Goal: Task Accomplishment & Management: Manage account settings

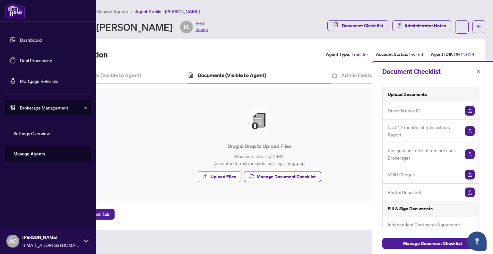
click at [20, 40] on link "Dashboard" at bounding box center [31, 40] width 22 height 6
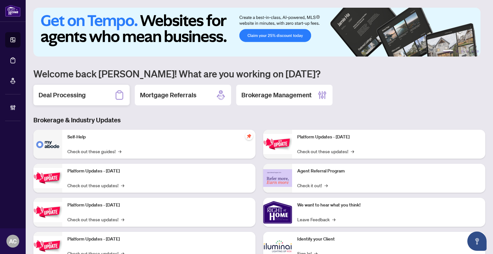
click at [85, 103] on div "Deal Processing" at bounding box center [81, 95] width 96 height 21
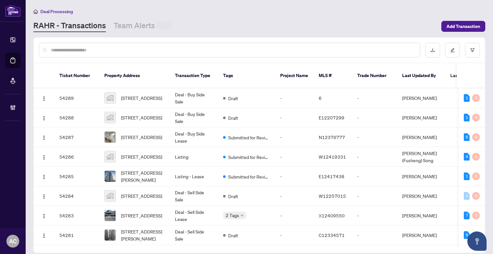
click at [124, 49] on input "text" at bounding box center [233, 50] width 364 height 7
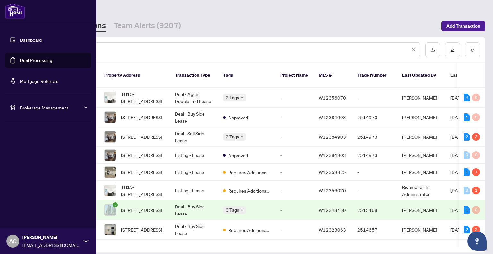
drag, startPoint x: 83, startPoint y: 48, endPoint x: 23, endPoint y: 43, distance: 59.9
click at [23, 43] on div "Dashboard Deal Processing Mortgage Referrals Brokerage Management AC [PERSON_NA…" at bounding box center [246, 127] width 493 height 254
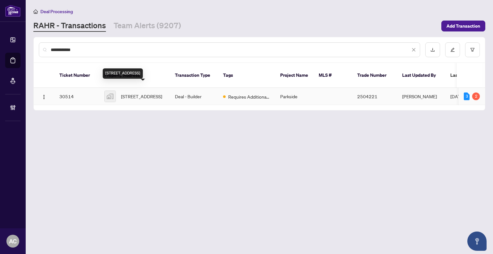
type input "**********"
click at [139, 93] on span "[STREET_ADDRESS]" at bounding box center [141, 96] width 41 height 7
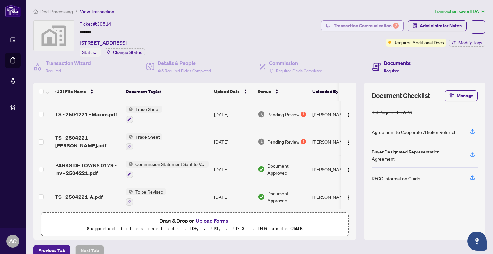
click at [355, 27] on div "Transaction Communication 2" at bounding box center [366, 26] width 65 height 10
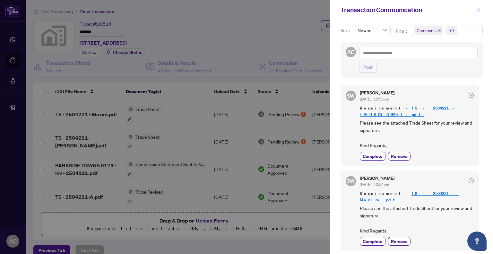
click at [479, 10] on icon "close" at bounding box center [479, 10] width 4 height 4
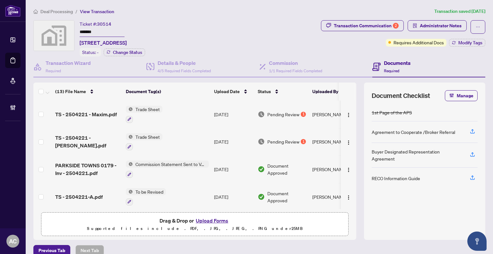
click at [158, 111] on div "Trade Sheet" at bounding box center [144, 114] width 37 height 17
click at [90, 114] on span "TS - 2504221 - Maxim.pdf" at bounding box center [86, 114] width 62 height 8
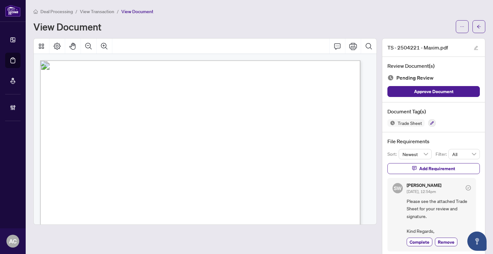
click at [94, 11] on span "View Transaction" at bounding box center [97, 12] width 34 height 6
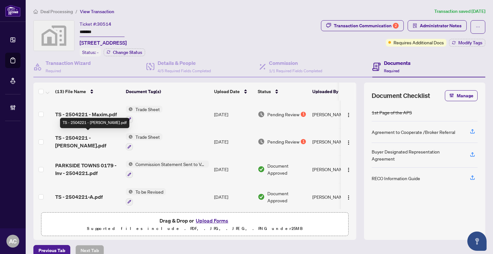
click at [73, 138] on span "TS - 2504221 - [PERSON_NAME].pdf" at bounding box center [87, 141] width 65 height 15
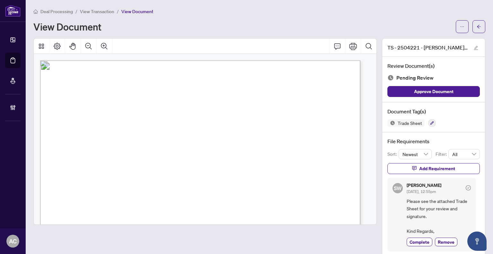
click at [94, 13] on span "View Transaction" at bounding box center [97, 12] width 34 height 6
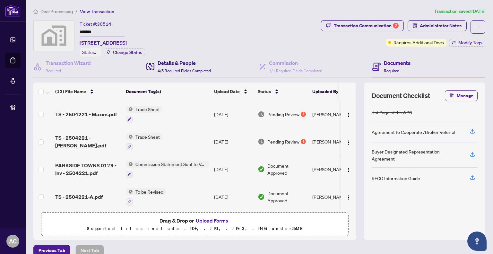
click at [185, 69] on span "4/5 Required Fields Completed" at bounding box center [184, 70] width 53 height 5
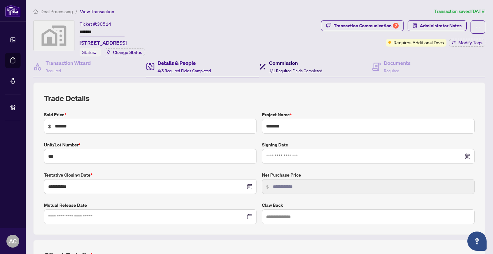
click at [288, 66] on div "Commission 1/1 Required Fields Completed" at bounding box center [295, 66] width 53 height 15
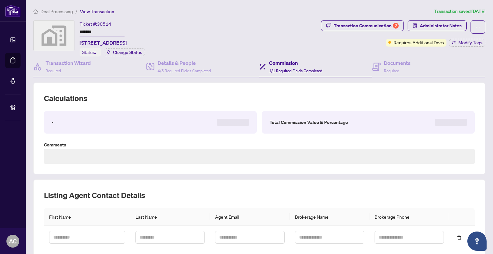
type textarea "**********"
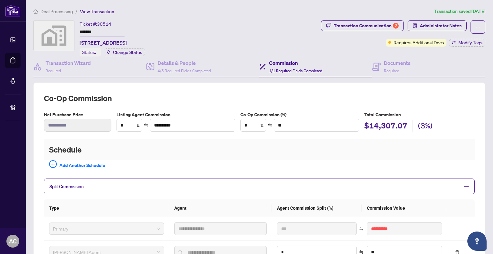
click at [60, 9] on span "Deal Processing" at bounding box center [56, 12] width 32 height 6
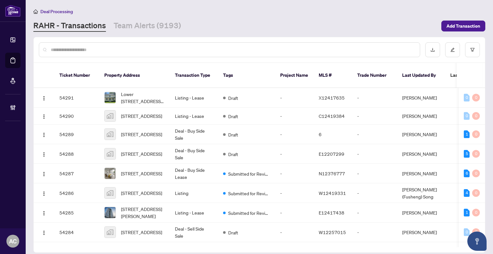
click at [91, 47] on input "text" at bounding box center [233, 49] width 364 height 7
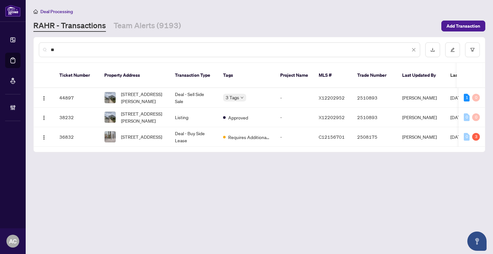
type input "*"
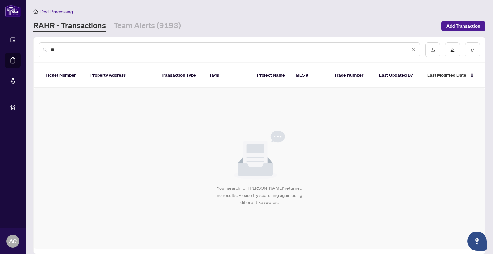
type input "*"
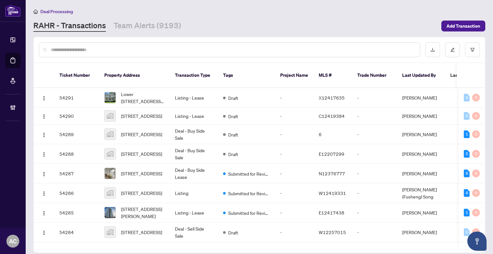
click at [62, 10] on span "Deal Processing" at bounding box center [56, 12] width 32 height 6
drag, startPoint x: 64, startPoint y: 43, endPoint x: 81, endPoint y: 63, distance: 26.9
click at [65, 44] on div at bounding box center [229, 49] width 381 height 15
click at [73, 50] on input "text" at bounding box center [233, 49] width 364 height 7
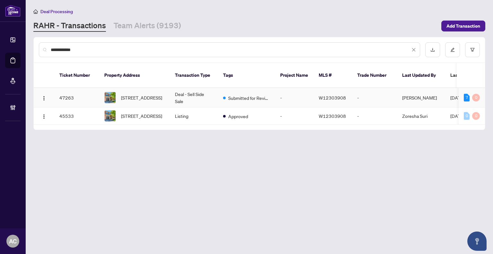
type input "**********"
click at [176, 90] on td "Deal - Sell Side Sale" at bounding box center [194, 98] width 48 height 20
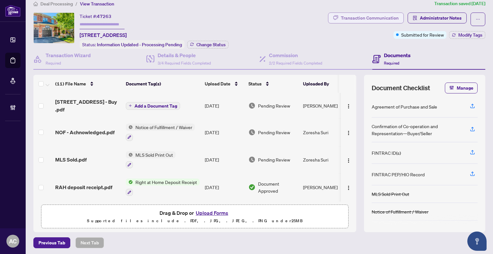
click at [368, 16] on div "Transaction Communication" at bounding box center [370, 18] width 58 height 10
type textarea "**********"
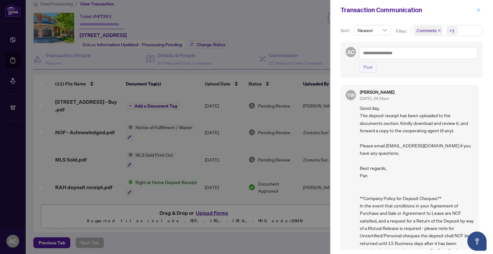
click at [478, 11] on icon "close" at bounding box center [479, 10] width 4 height 4
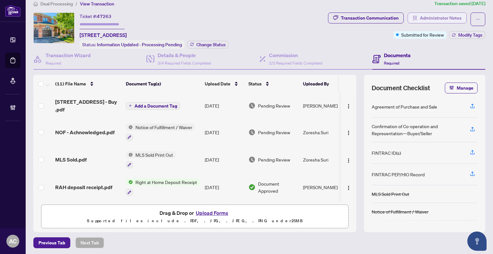
click at [433, 17] on span "Administrator Notes" at bounding box center [441, 18] width 42 height 10
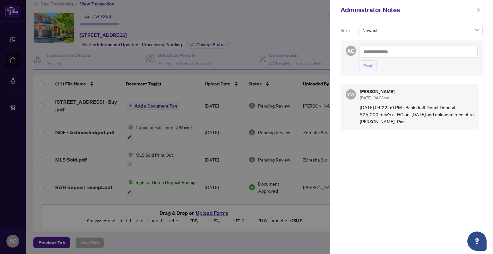
click at [373, 50] on textarea at bounding box center [418, 52] width 118 height 12
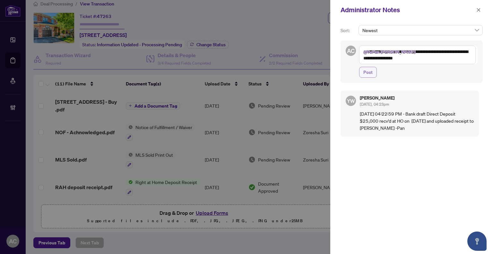
type textarea "**********"
click at [370, 72] on span "Post" at bounding box center [367, 72] width 9 height 10
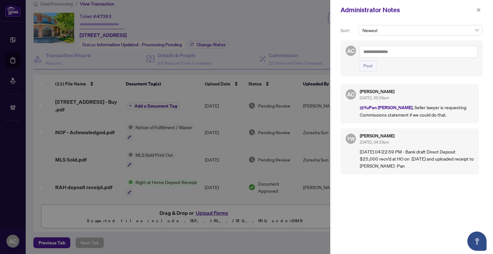
click at [293, 29] on div at bounding box center [246, 127] width 493 height 254
click at [477, 9] on icon "close" at bounding box center [479, 10] width 4 height 4
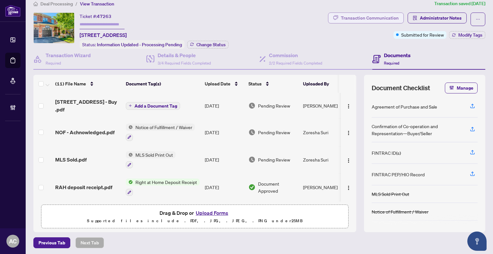
click at [372, 16] on div "Transaction Communication" at bounding box center [370, 18] width 58 height 10
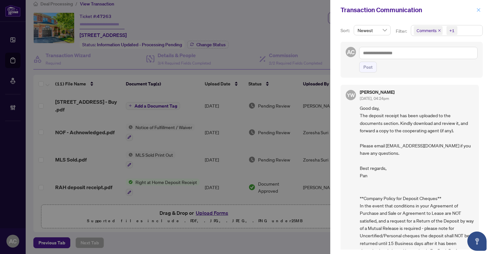
click at [479, 10] on icon "close" at bounding box center [478, 10] width 4 height 4
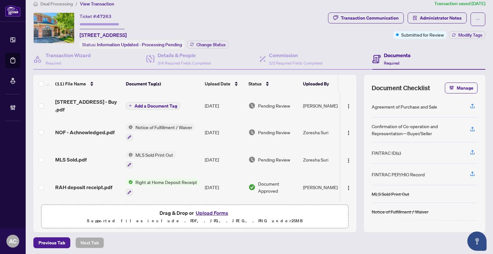
click at [269, 22] on div "Ticket #: 47263 [STREET_ADDRESS] Status: Information Updated - Processing Pendi…" at bounding box center [179, 31] width 292 height 36
click at [384, 56] on h4 "Documents" at bounding box center [397, 55] width 27 height 8
click at [277, 58] on div "Commission 2/2 Required Fields Completed" at bounding box center [295, 58] width 53 height 15
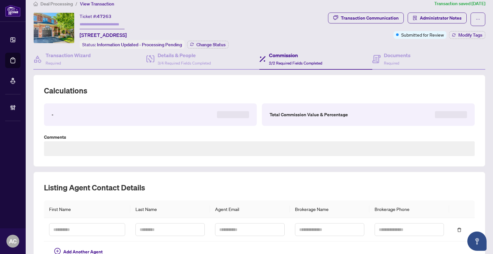
type textarea "**********"
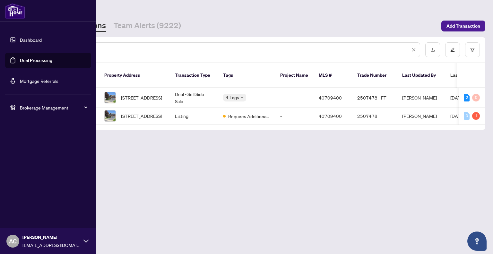
click at [29, 37] on link "Dashboard" at bounding box center [31, 40] width 22 height 6
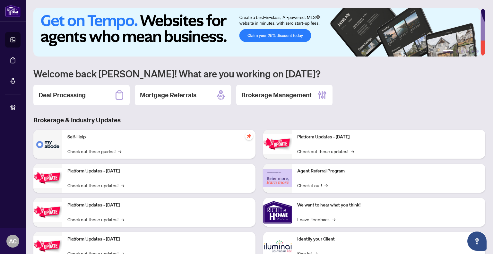
scroll to position [23, 0]
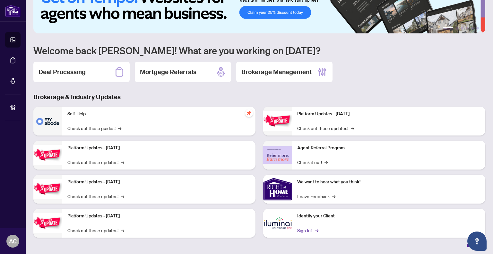
click at [299, 228] on link "Sign In! →" at bounding box center [307, 230] width 20 height 7
